Goal: Transaction & Acquisition: Obtain resource

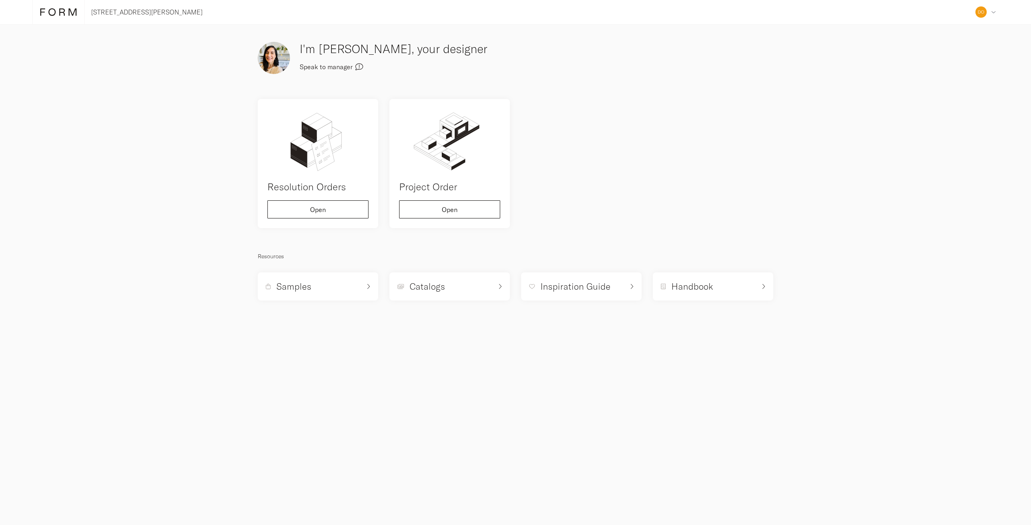
click at [358, 66] on icon "button" at bounding box center [359, 67] width 8 height 8
click at [988, 8] on div "Address Collaborators Profile Deposits Log out 10% Factory incentive applied to…" at bounding box center [985, 12] width 27 height 24
click at [919, 53] on span "Collaborators" at bounding box center [913, 56] width 39 height 6
click at [979, 12] on img at bounding box center [980, 11] width 11 height 11
click at [925, 73] on div "Profile" at bounding box center [943, 76] width 110 height 21
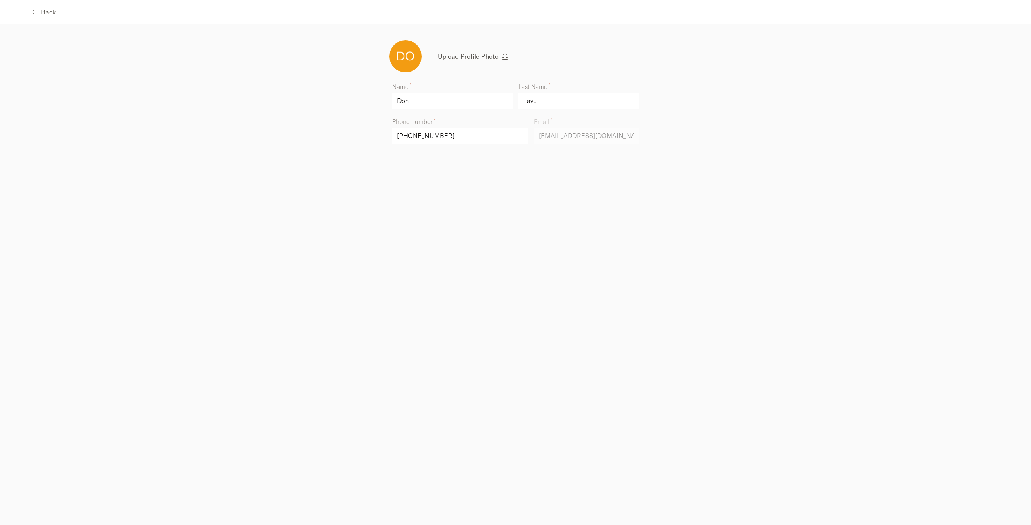
click at [265, 113] on div "Name [PERSON_NAME] Last Name [PERSON_NAME] Phone number [PHONE_NUMBER] Email [E…" at bounding box center [515, 118] width 527 height 81
drag, startPoint x: 258, startPoint y: 108, endPoint x: 248, endPoint y: 106, distance: 9.8
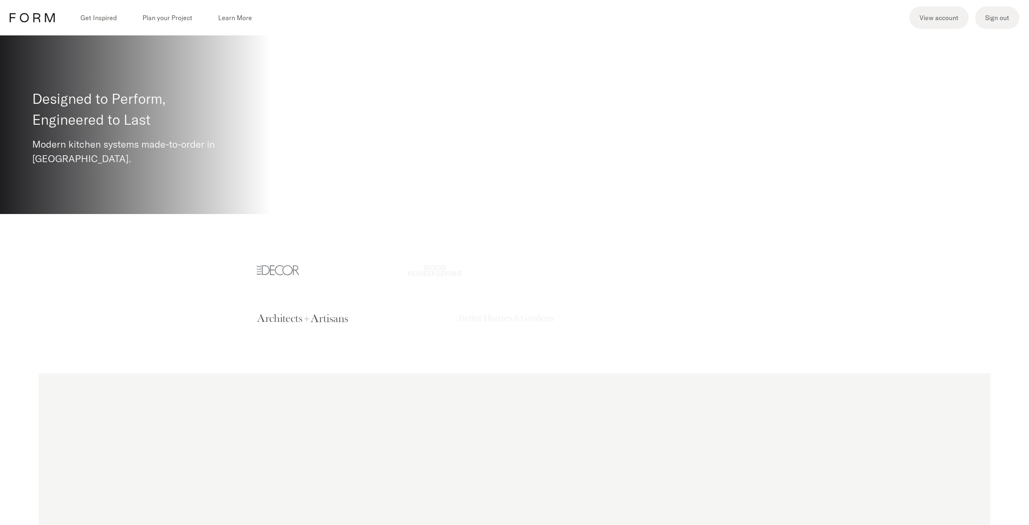
scroll to position [483, 0]
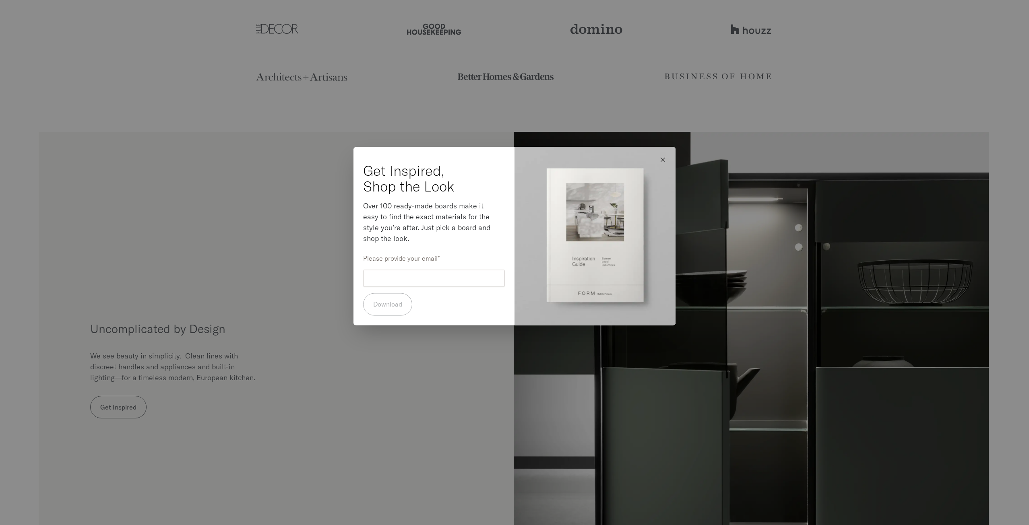
click at [665, 159] on icon "button" at bounding box center [663, 160] width 6 height 6
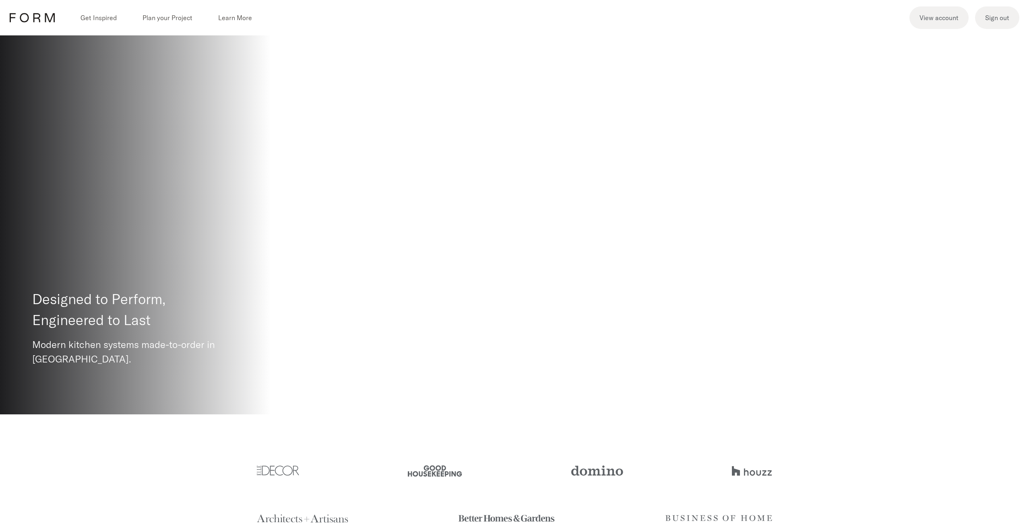
scroll to position [0, 0]
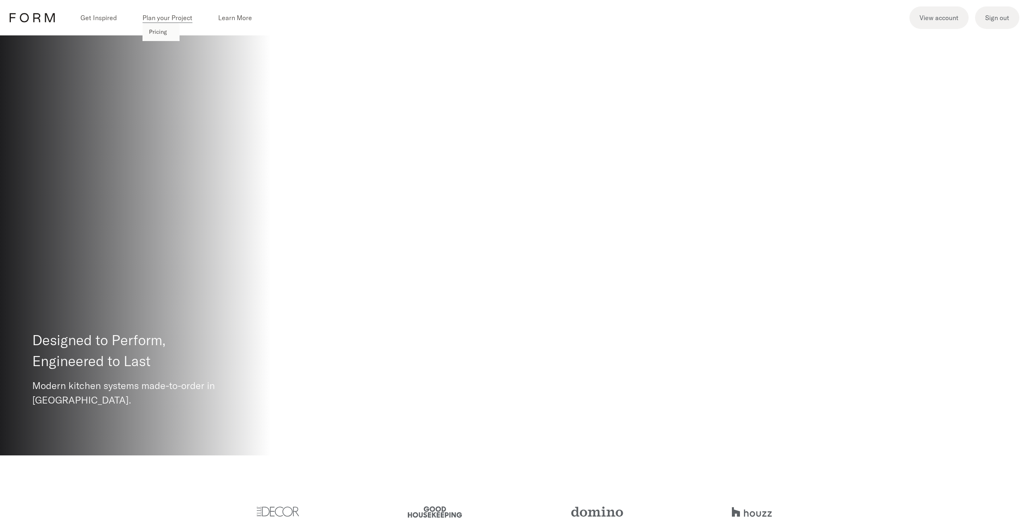
click at [158, 30] on p "Pricing" at bounding box center [158, 32] width 18 height 8
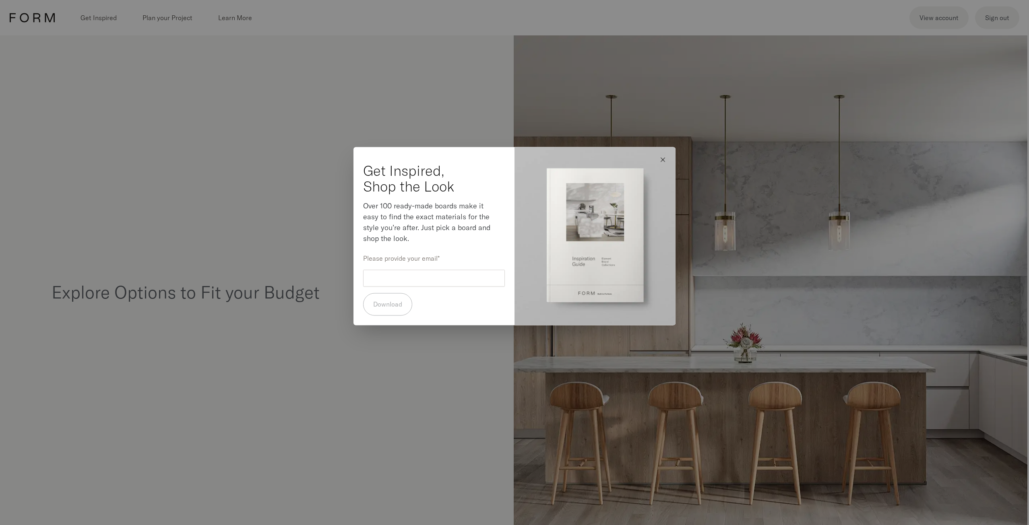
click at [414, 280] on input "Please provide your email" at bounding box center [434, 278] width 142 height 17
click at [662, 155] on button "button" at bounding box center [663, 160] width 19 height 19
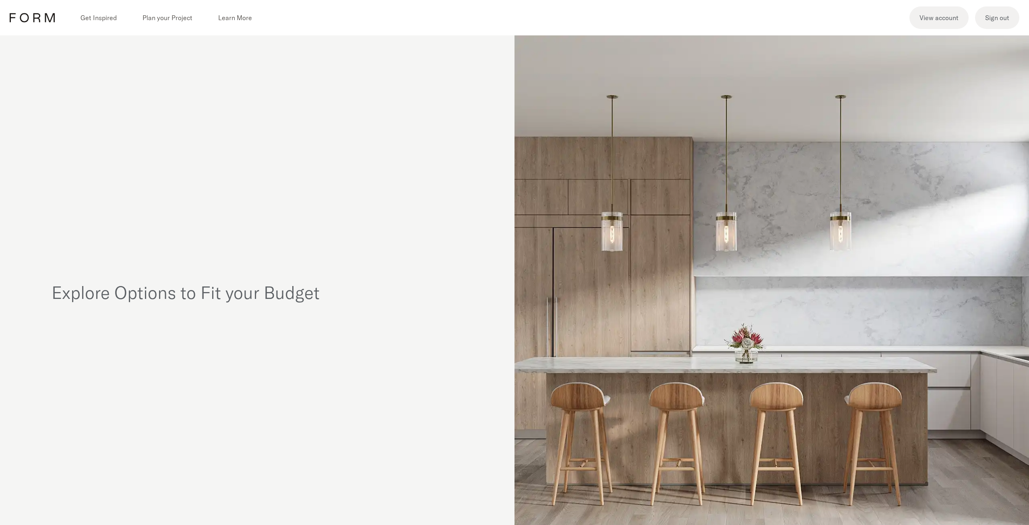
click at [160, 16] on span "Plan your Project" at bounding box center [168, 18] width 50 height 10
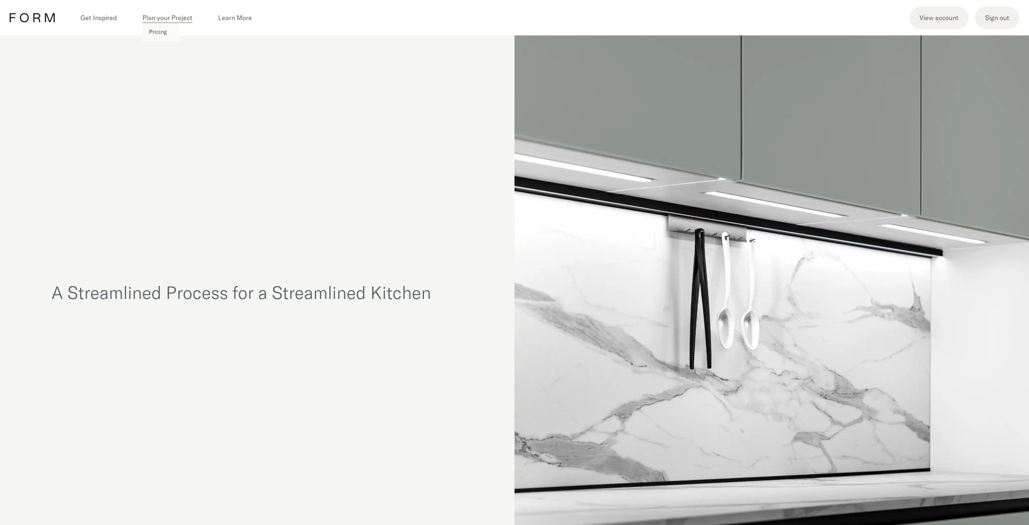
click at [157, 31] on p "Pricing" at bounding box center [158, 32] width 18 height 8
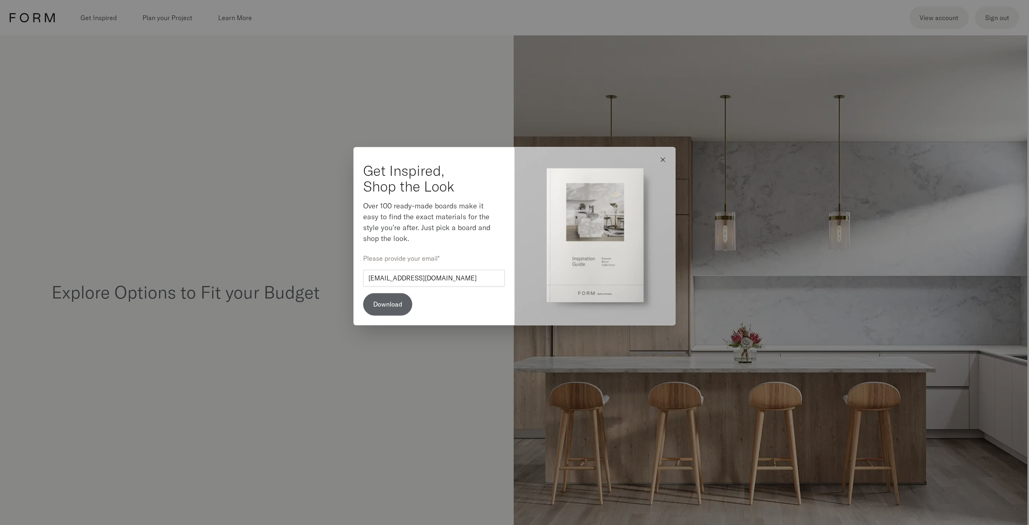
type input "[EMAIL_ADDRESS][DOMAIN_NAME]"
click at [398, 299] on button "Download" at bounding box center [387, 305] width 49 height 23
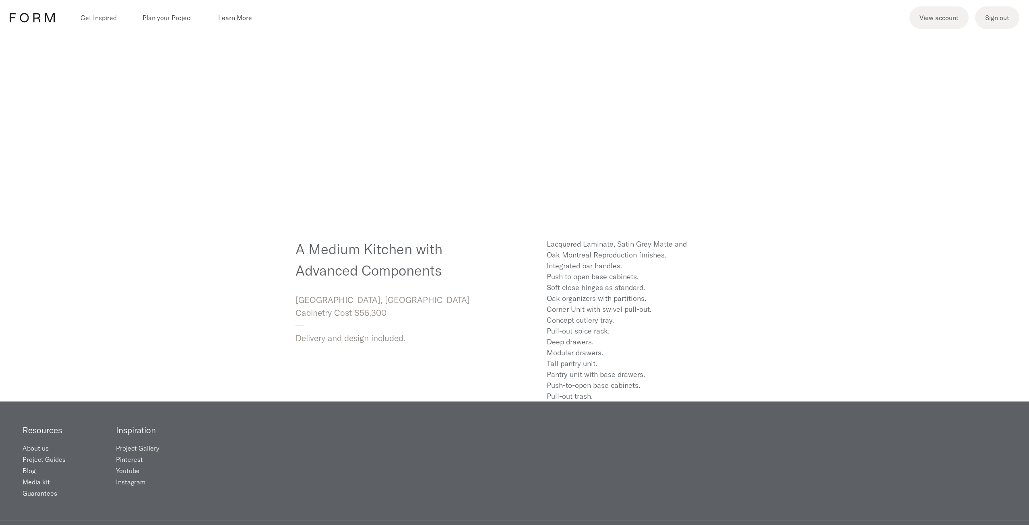
scroll to position [1901, 0]
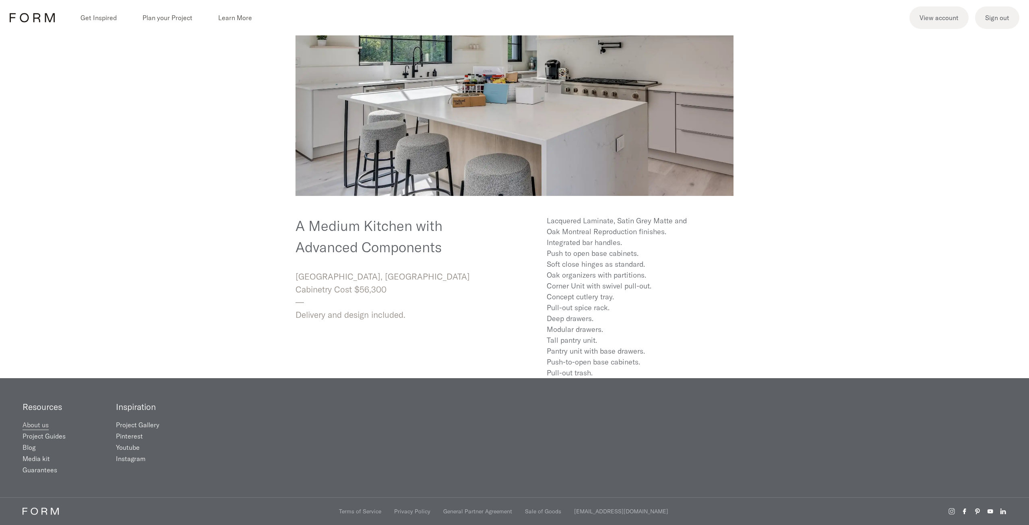
click at [41, 426] on link "About us" at bounding box center [36, 425] width 26 height 8
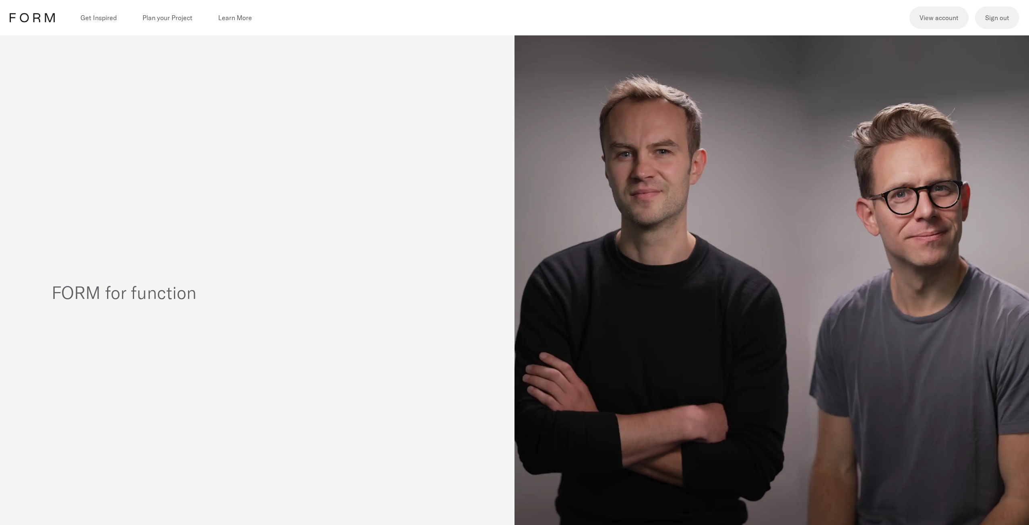
click at [31, 21] on icon at bounding box center [32, 17] width 45 height 23
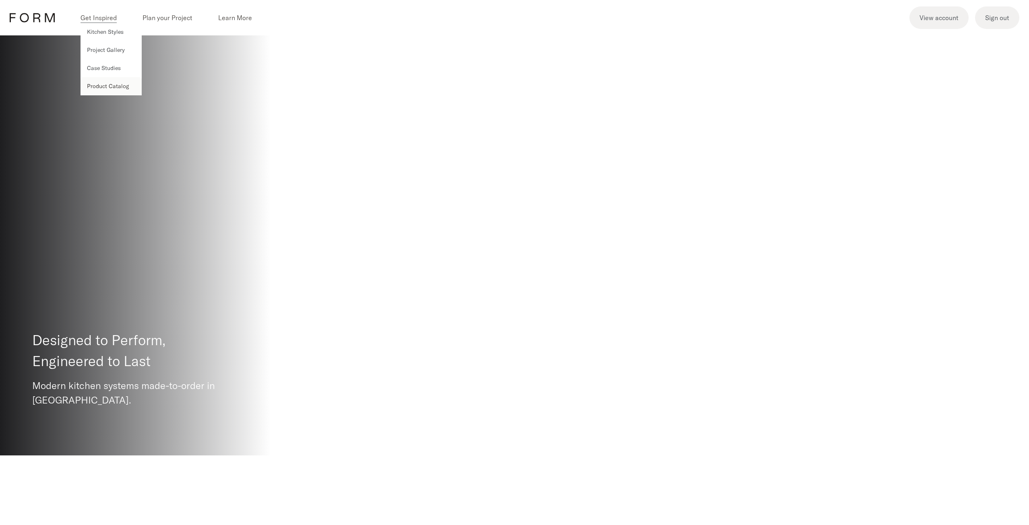
click at [106, 84] on p "Product Catalog" at bounding box center [108, 86] width 42 height 8
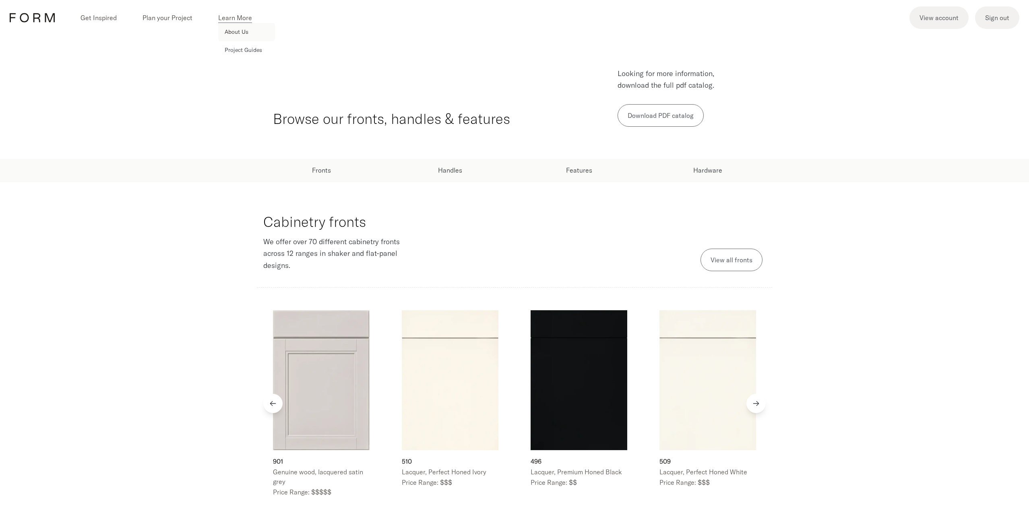
click at [245, 34] on p "About Us" at bounding box center [237, 32] width 24 height 8
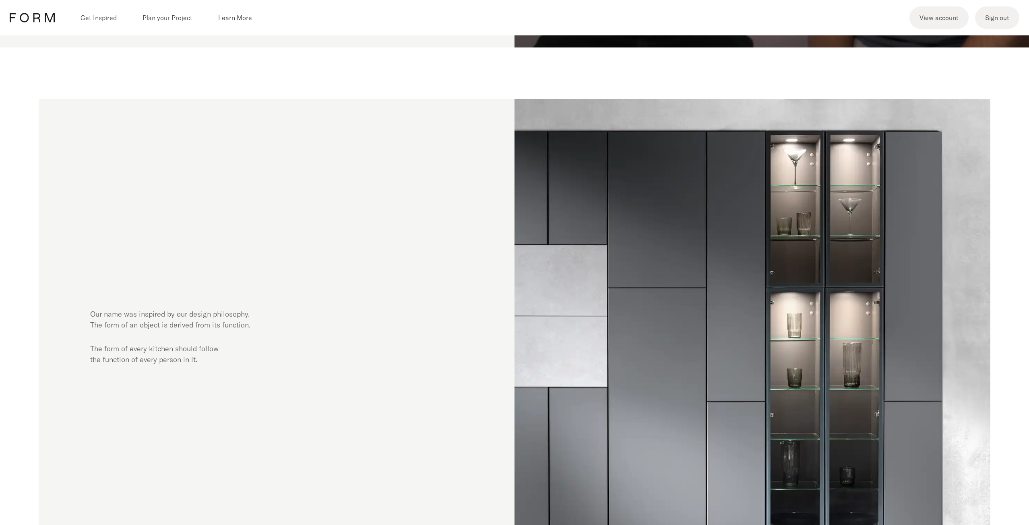
scroll to position [604, 0]
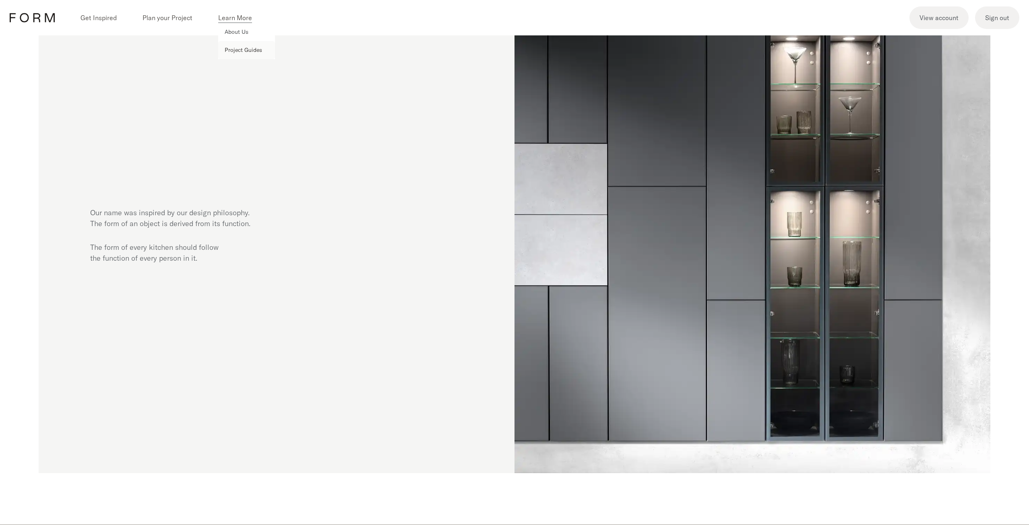
click at [235, 46] on p "Project Guides" at bounding box center [243, 50] width 37 height 8
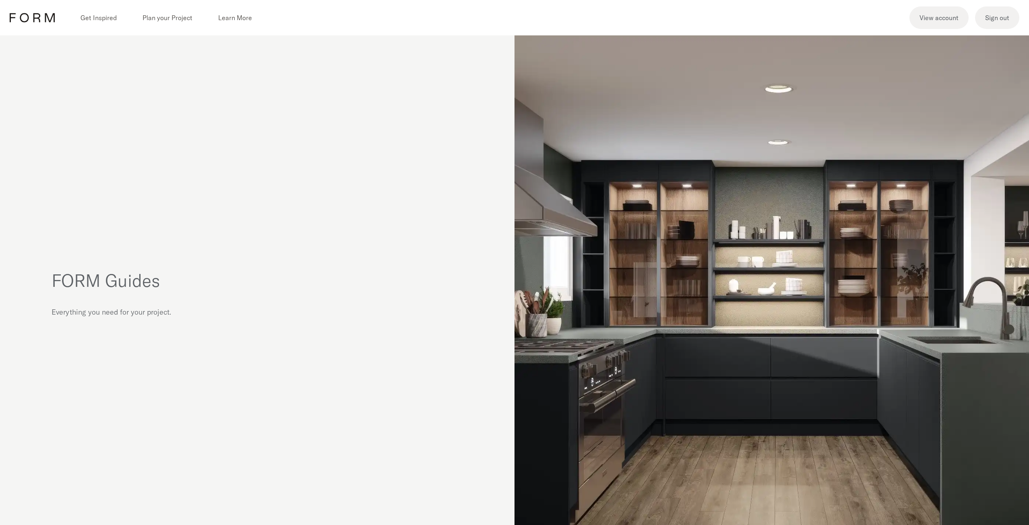
click at [679, 310] on img at bounding box center [772, 292] width 515 height 515
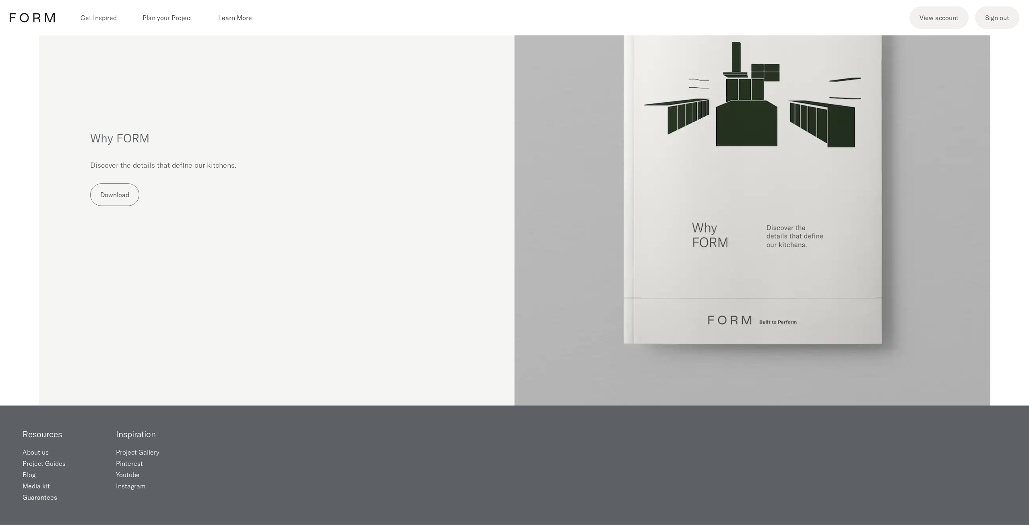
scroll to position [1754, 0]
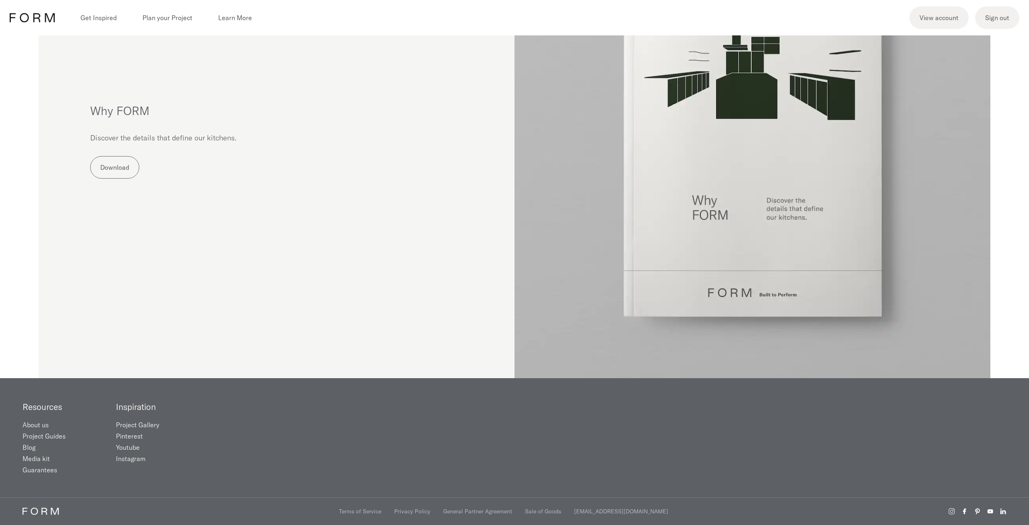
click at [442, 459] on div "Resources About us Project Guides Blog Media kit Guarantees Inspiration Project…" at bounding box center [514, 438] width 1029 height 119
